Goal: Transaction & Acquisition: Book appointment/travel/reservation

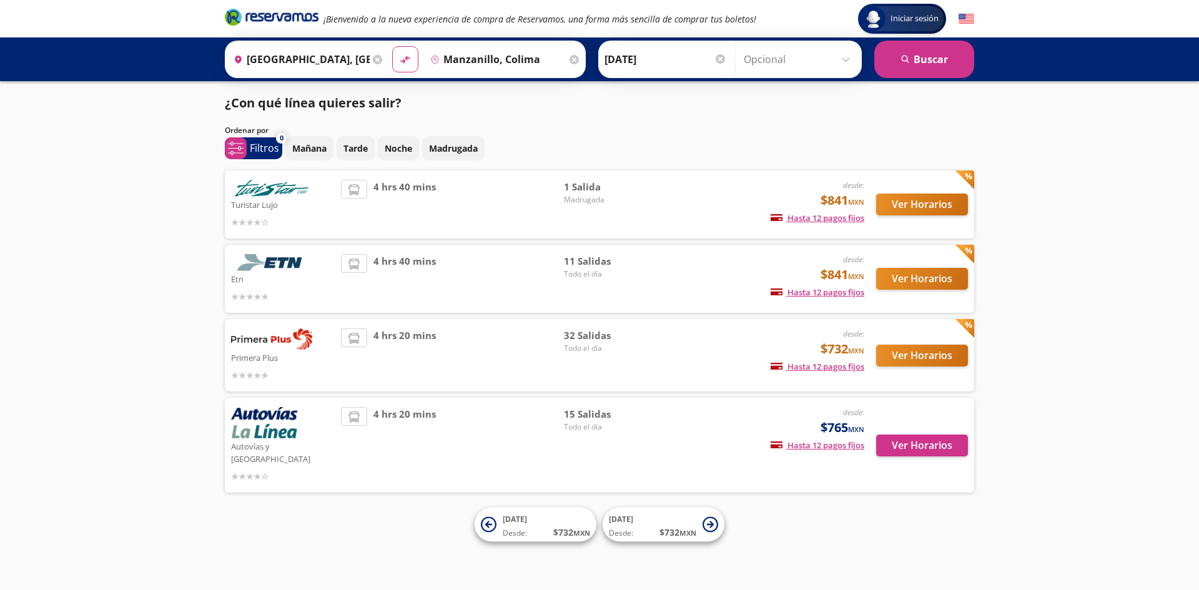
click at [367, 202] on div "4 hrs 40 mins" at bounding box center [452, 204] width 223 height 49
click at [889, 197] on button "Ver Horarios" at bounding box center [922, 205] width 92 height 22
click at [347, 288] on div "4 hrs 40 mins" at bounding box center [452, 278] width 223 height 49
click at [912, 274] on button "Ver Horarios" at bounding box center [922, 279] width 92 height 22
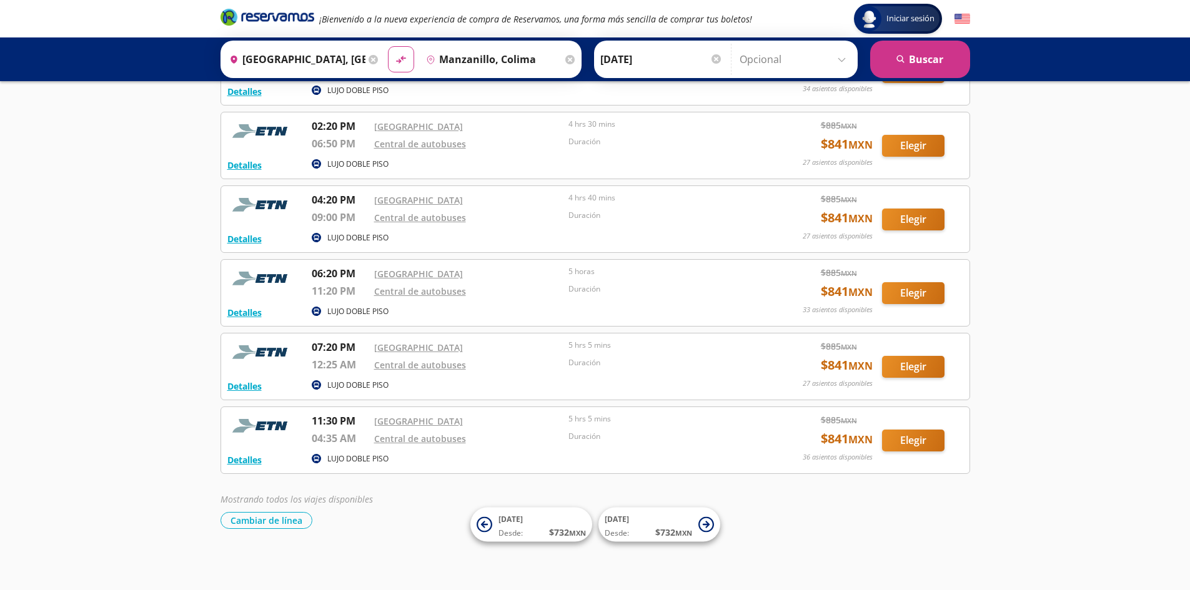
scroll to position [481, 0]
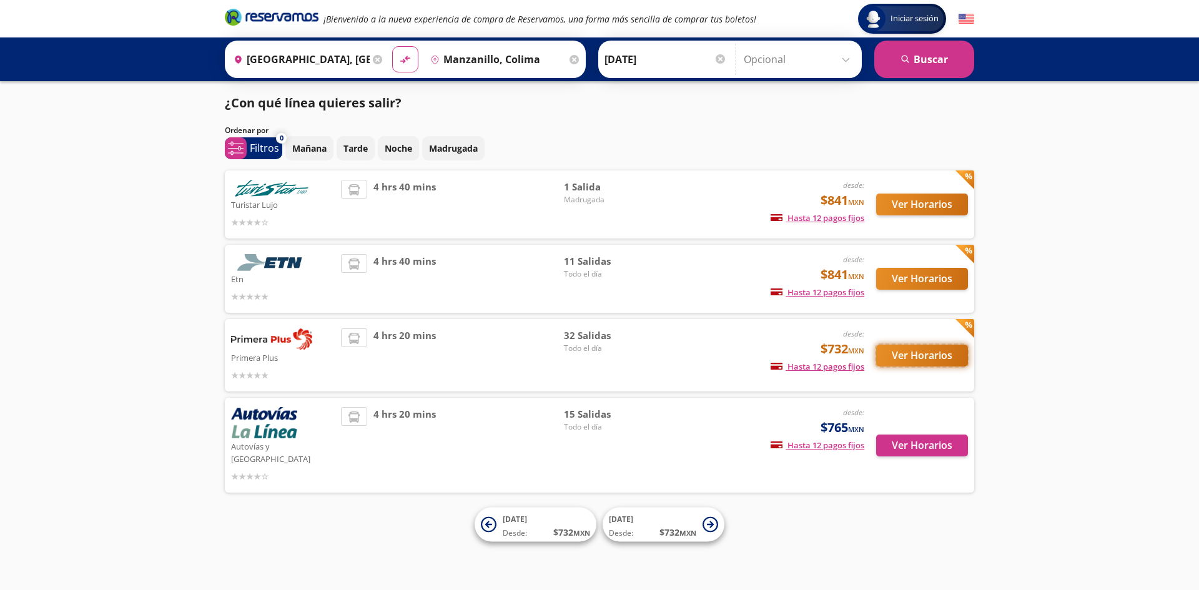
click at [942, 348] on button "Ver Horarios" at bounding box center [922, 356] width 92 height 22
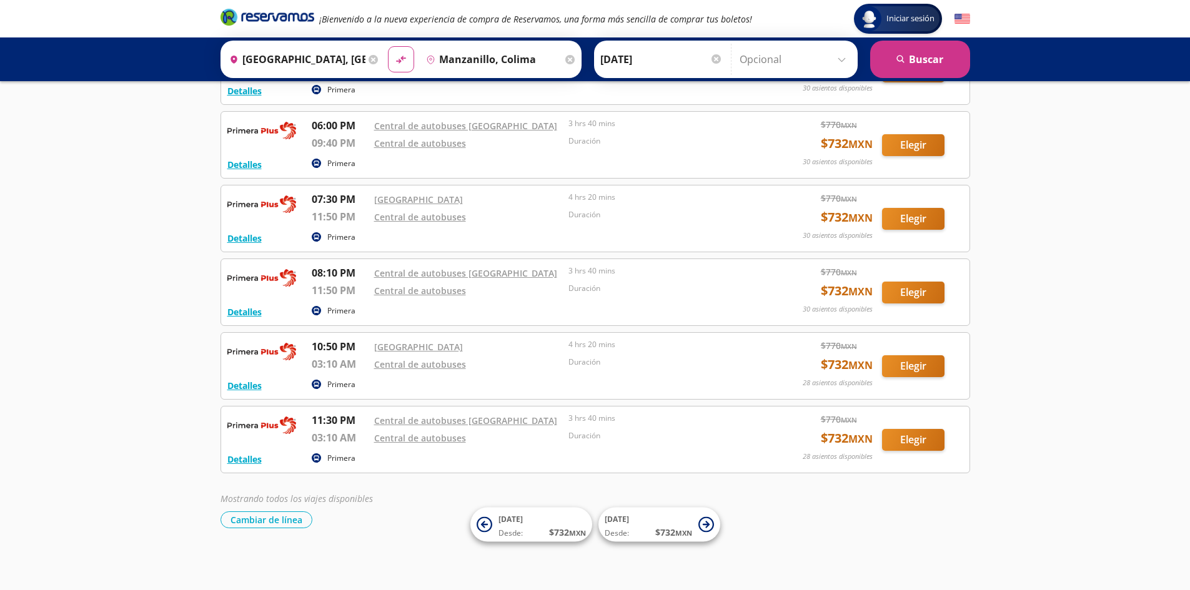
scroll to position [2028, 0]
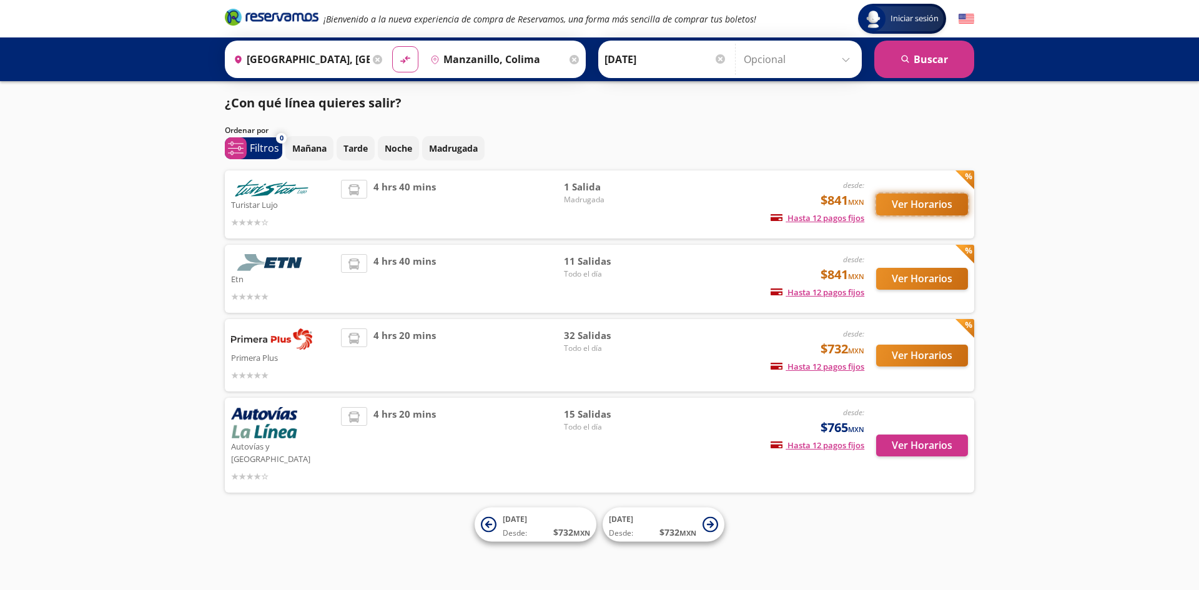
click at [928, 200] on button "Ver Horarios" at bounding box center [922, 205] width 92 height 22
